Goal: Use online tool/utility

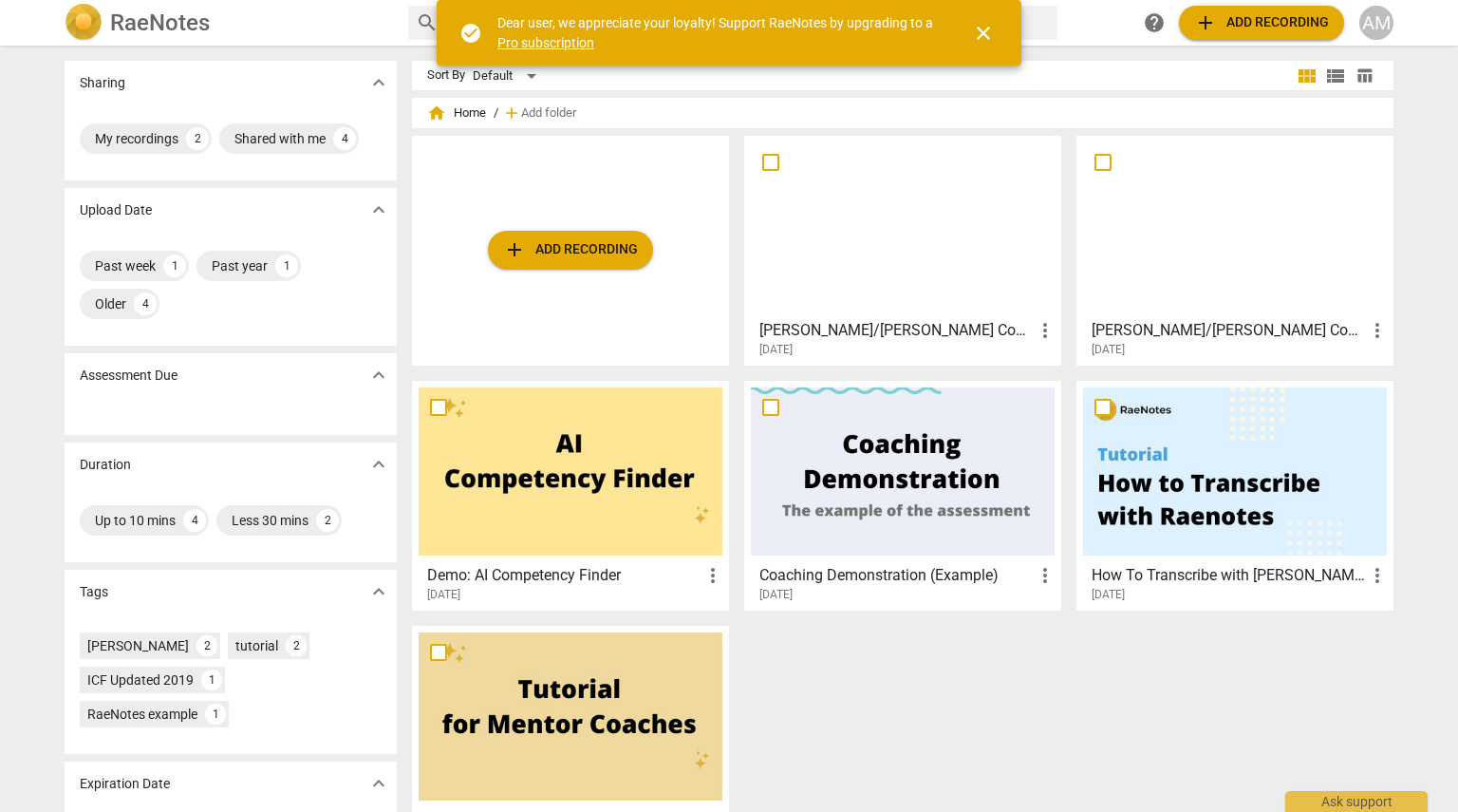
click at [988, 301] on div at bounding box center [903, 226] width 304 height 168
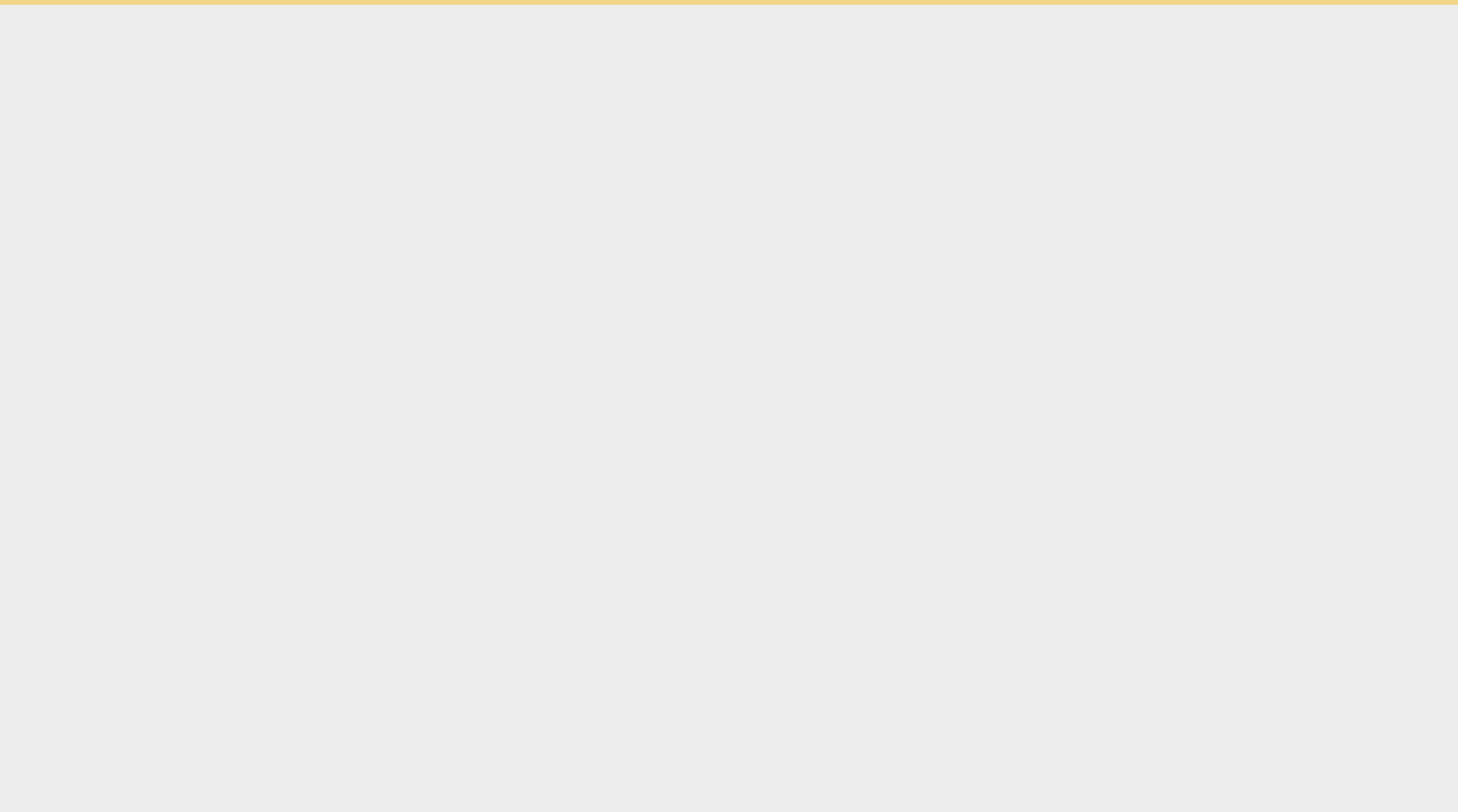
click at [988, 5] on html "check_circle Dear user, we appreciate your loyalty! Support RaeNotes by upgradi…" at bounding box center [729, 2] width 1458 height 5
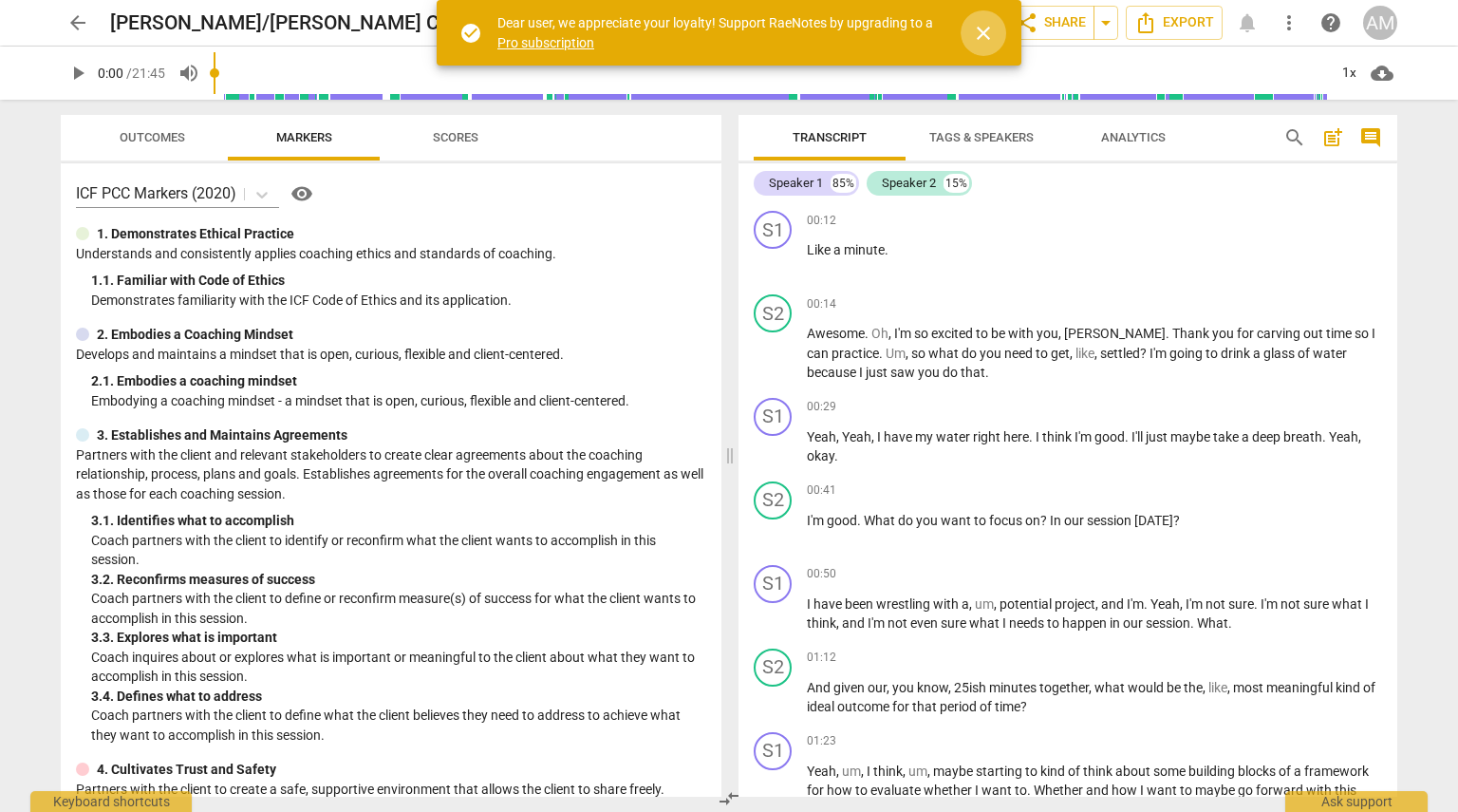
click at [989, 31] on span "close" at bounding box center [983, 32] width 22 height 22
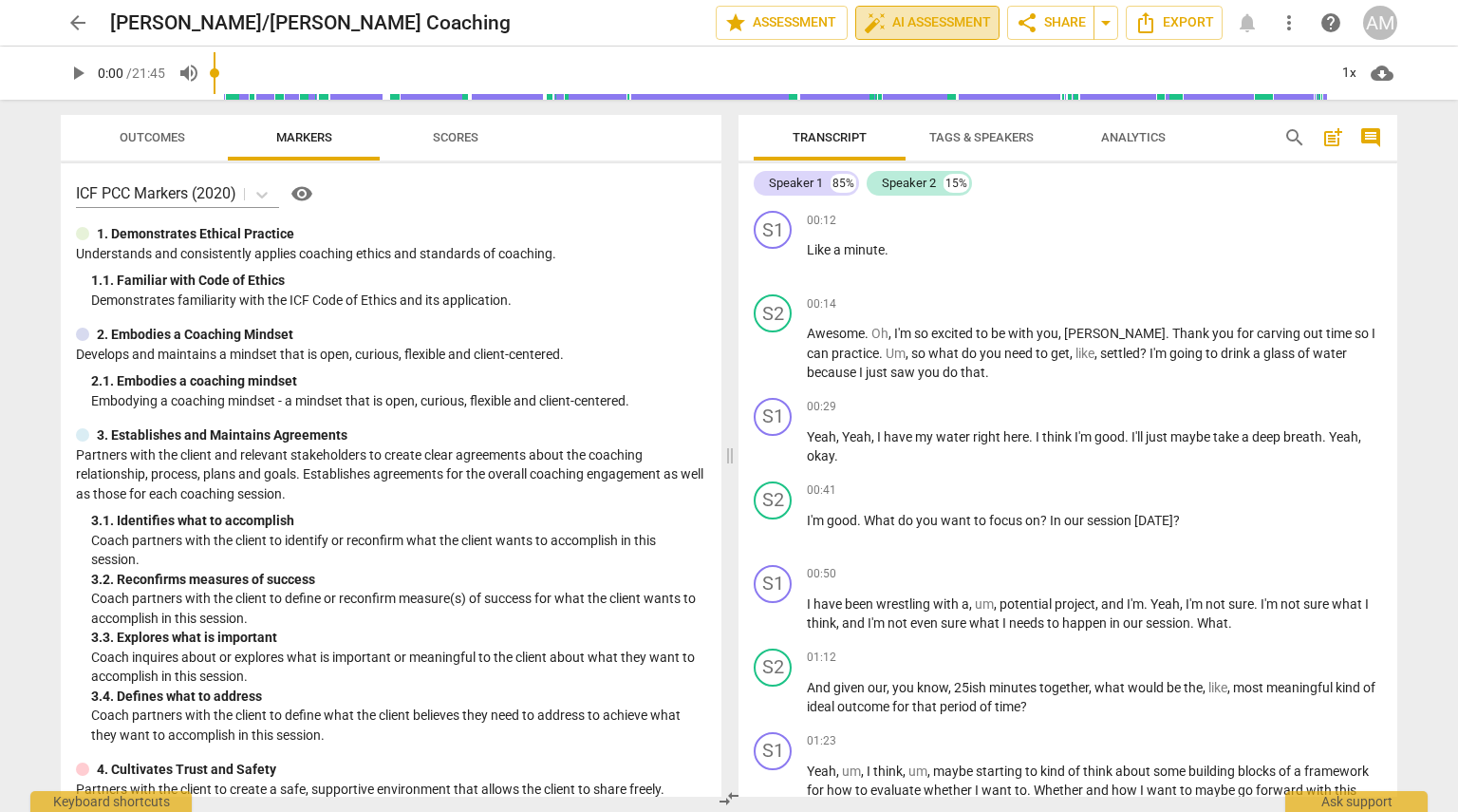
click at [902, 20] on span "auto_fix_high AI Assessment" at bounding box center [927, 22] width 127 height 22
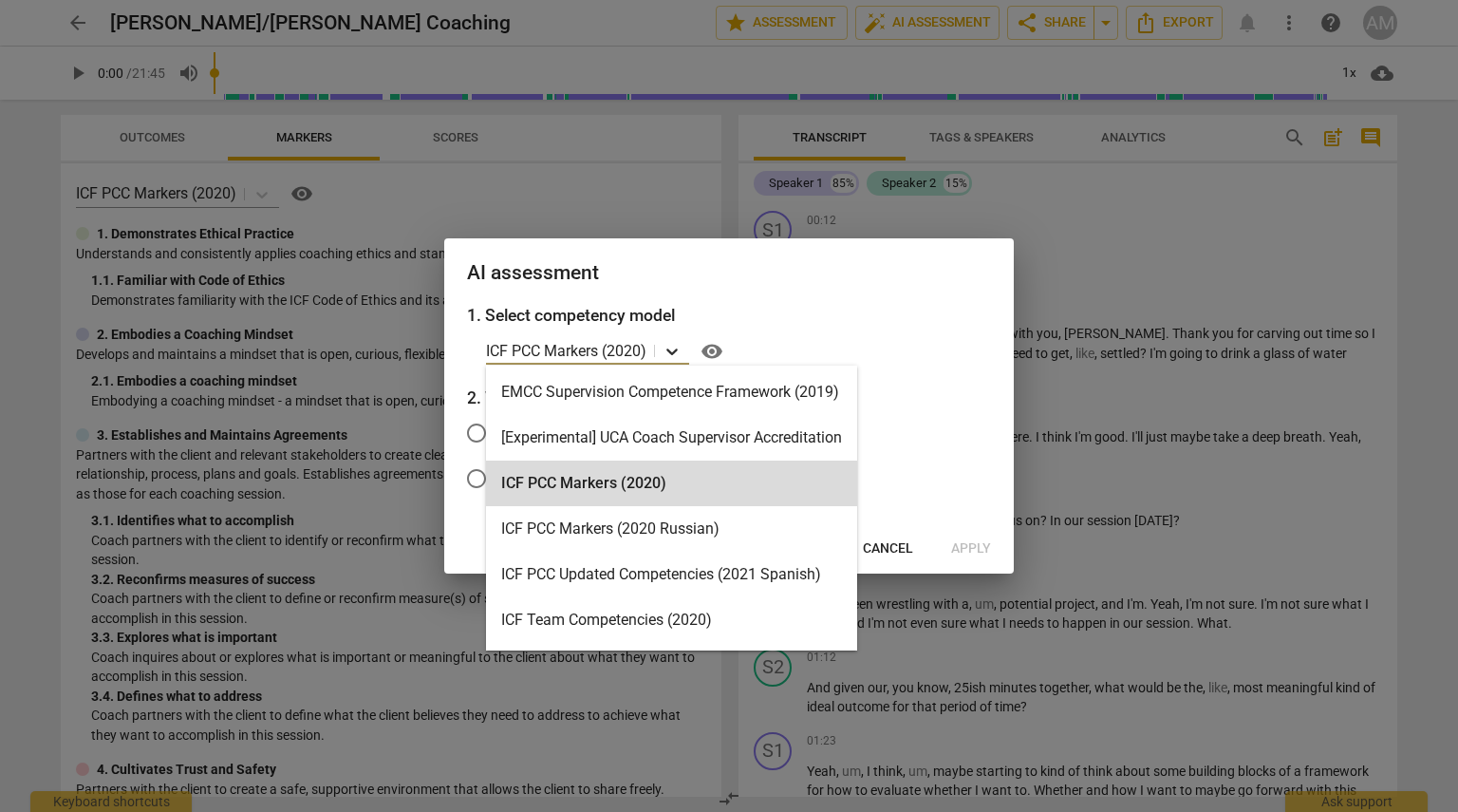
click at [680, 352] on icon at bounding box center [671, 350] width 19 height 19
click at [712, 475] on div "ICF PCC Markers (2020)" at bounding box center [671, 483] width 371 height 46
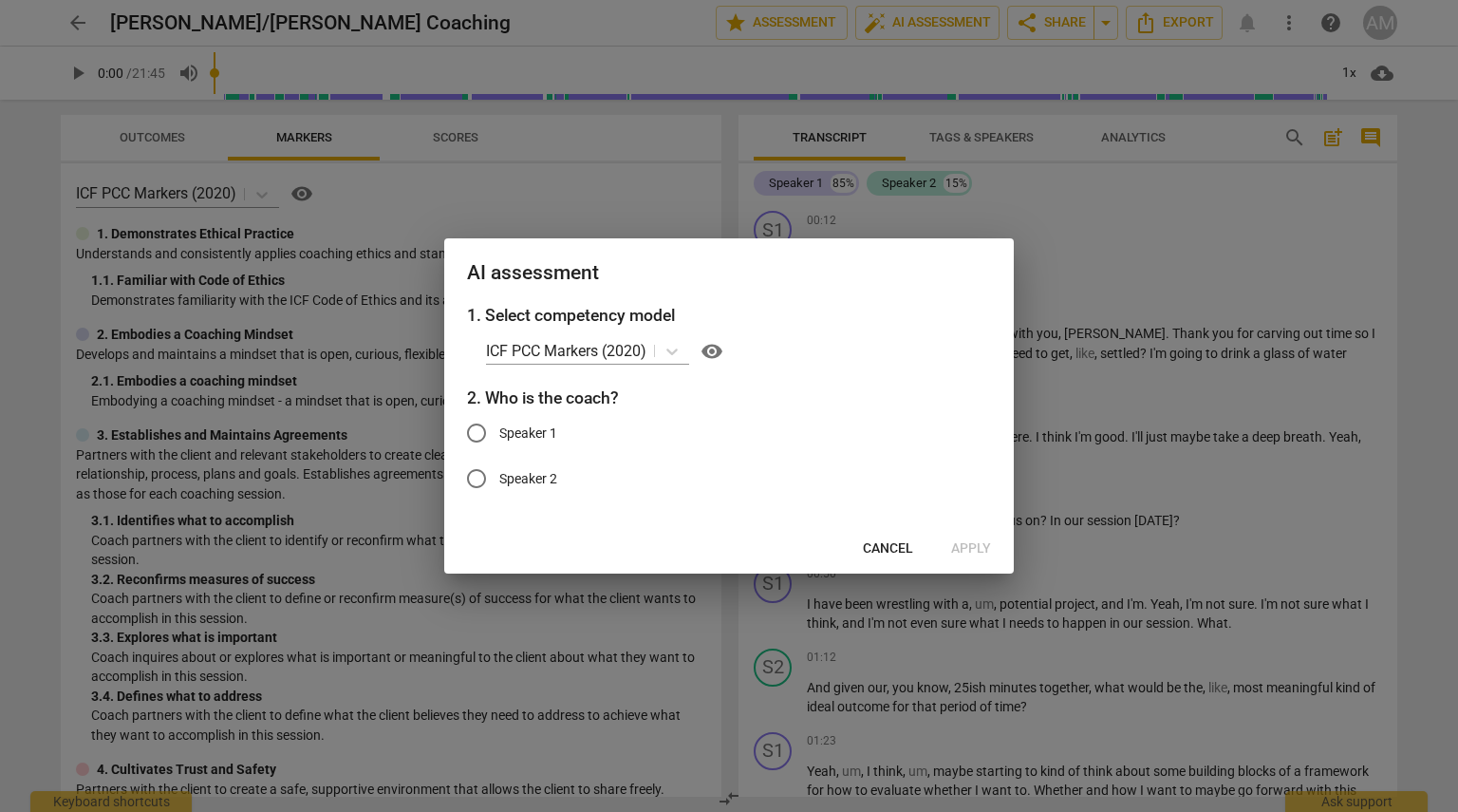
drag, startPoint x: 777, startPoint y: 272, endPoint x: 768, endPoint y: 280, distance: 12.0
click at [768, 280] on h2 "AI assessment" at bounding box center [729, 273] width 524 height 23
click at [481, 477] on input "Speaker 2" at bounding box center [476, 478] width 46 height 46
radio input "true"
click at [971, 548] on span "Apply" at bounding box center [971, 548] width 40 height 19
